Goal: Information Seeking & Learning: Learn about a topic

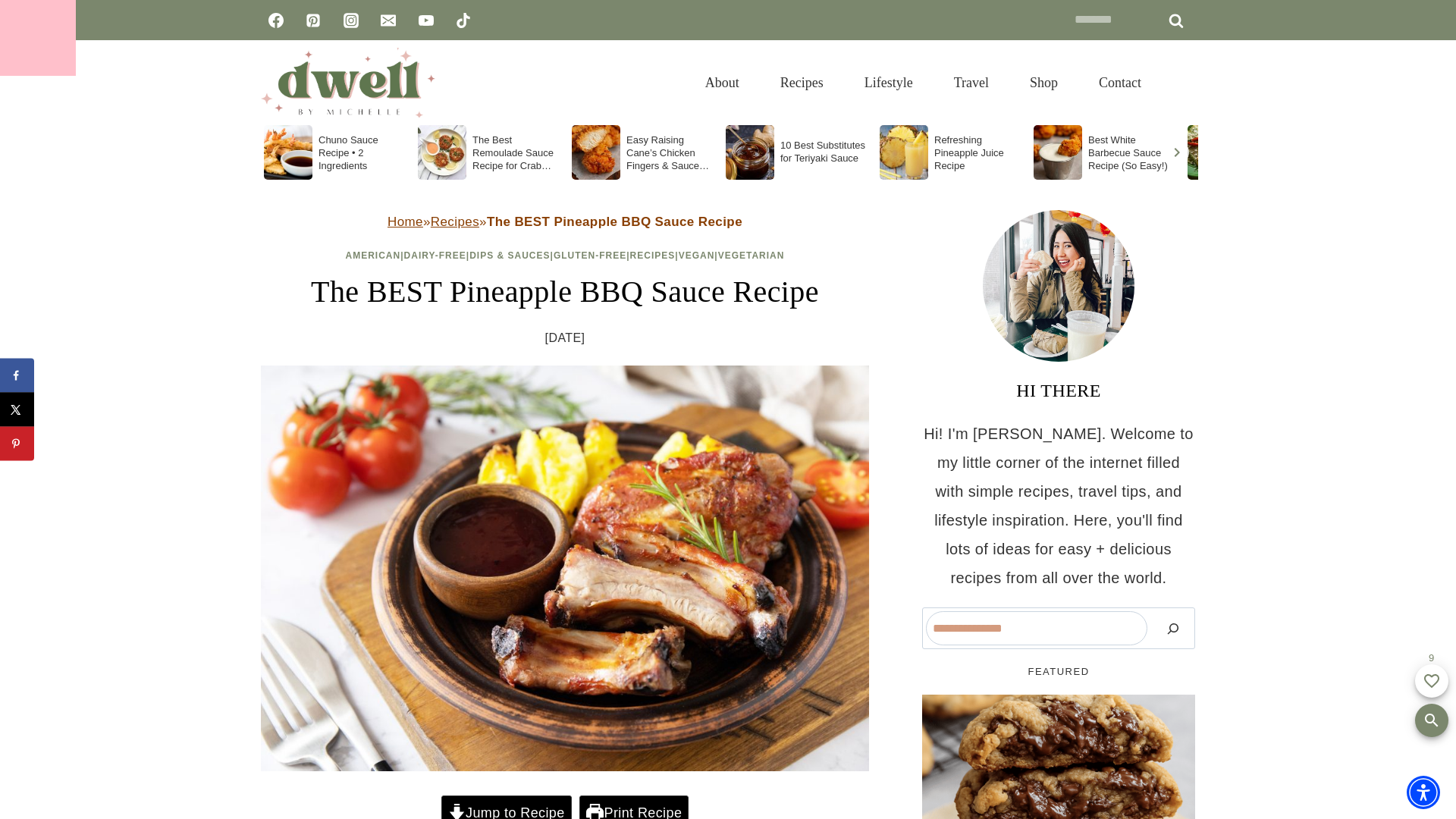
click at [38, 38] on div at bounding box center [37, 37] width 76 height 76
